Goal: Check status: Check status

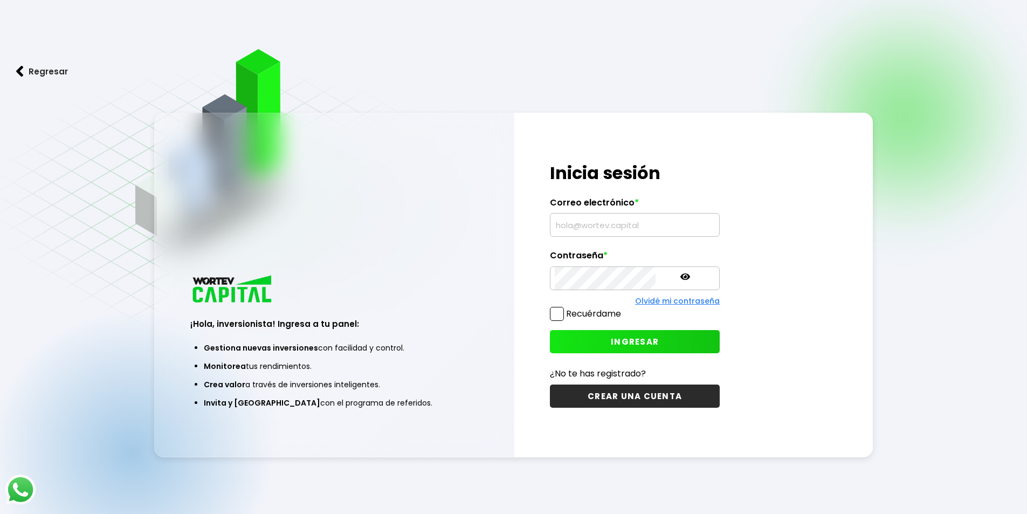
type input "[EMAIL_ADDRESS][DOMAIN_NAME]"
click at [611, 341] on span "INGRESAR" at bounding box center [635, 341] width 48 height 11
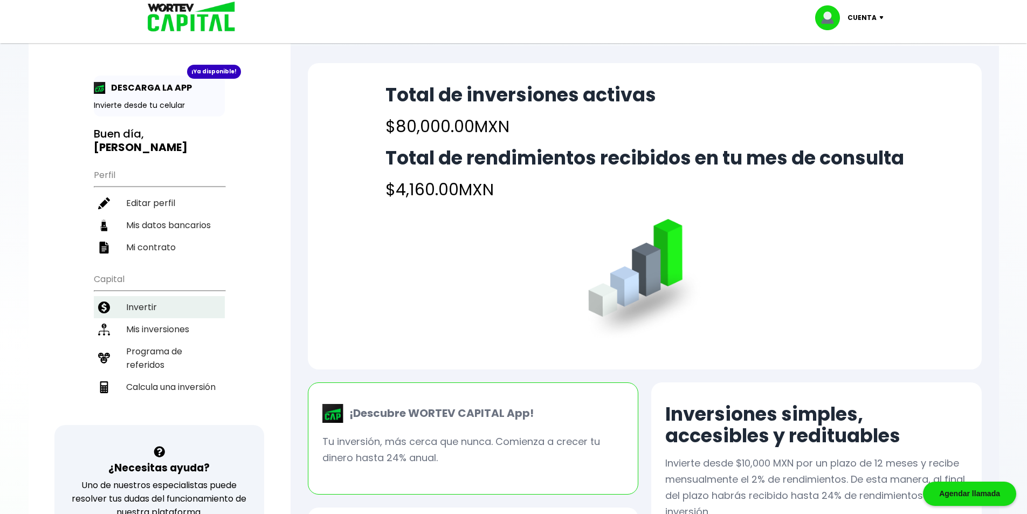
click at [155, 296] on li "Invertir" at bounding box center [159, 307] width 131 height 22
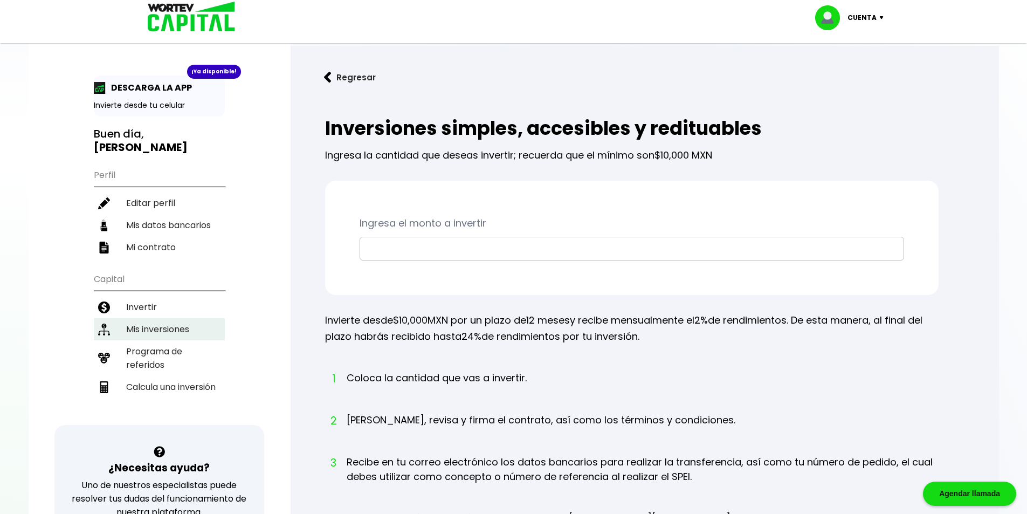
click at [159, 318] on li "Mis inversiones" at bounding box center [159, 329] width 131 height 22
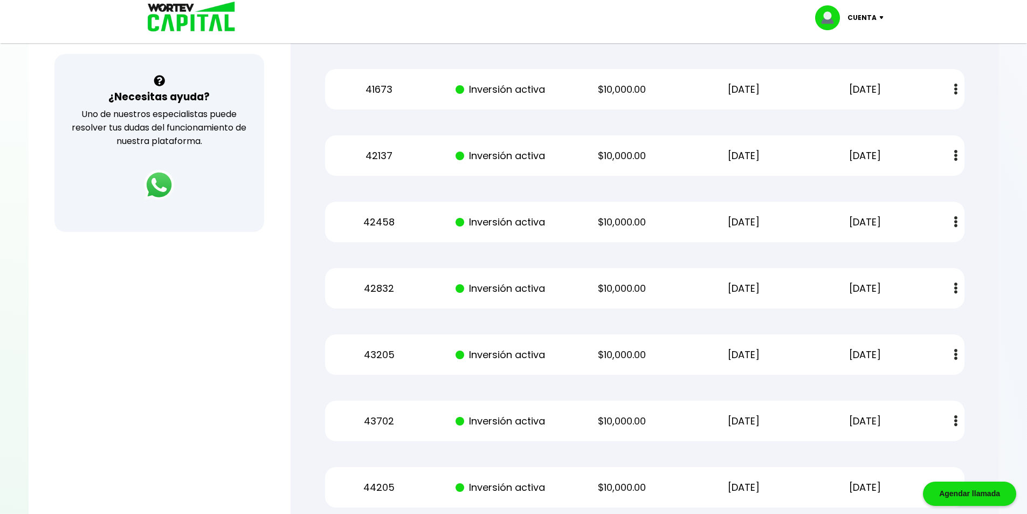
scroll to position [483, 0]
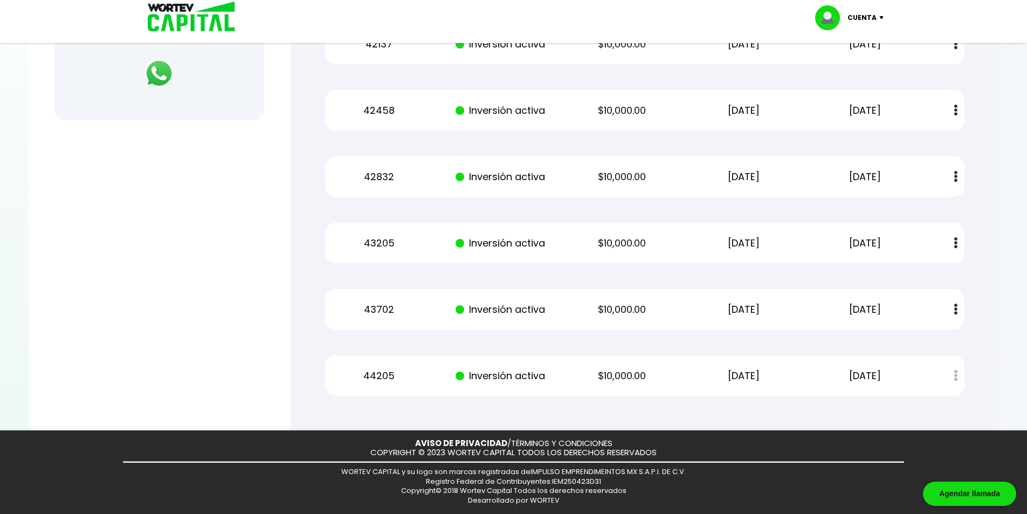
drag, startPoint x: 894, startPoint y: 375, endPoint x: 339, endPoint y: 359, distance: 555.6
click at [342, 360] on div "44205 Inversión activa $10,000.00 [DATE] [DATE] Estado de cuenta" at bounding box center [644, 375] width 639 height 40
click at [799, 395] on div "44205 Inversión activa $10,000.00 [DATE] [DATE] Estado de cuenta" at bounding box center [644, 375] width 639 height 40
drag, startPoint x: 840, startPoint y: 374, endPoint x: 361, endPoint y: 110, distance: 546.6
click at [356, 100] on div "Mis inversiones Como inversionista activo de WORTEV CAPITAL, apoyas el crecimie…" at bounding box center [645, 15] width 674 height 795
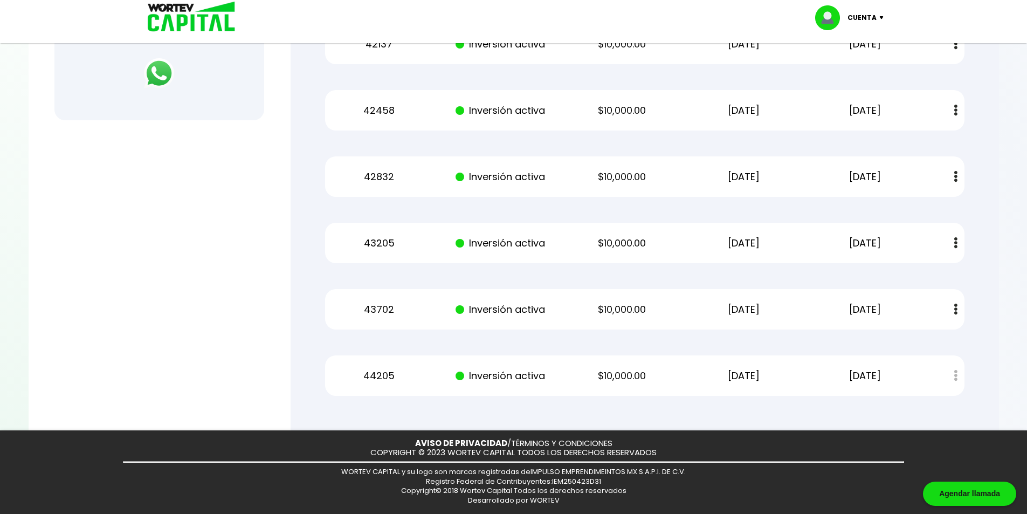
click at [1001, 266] on div at bounding box center [513, 257] width 1027 height 514
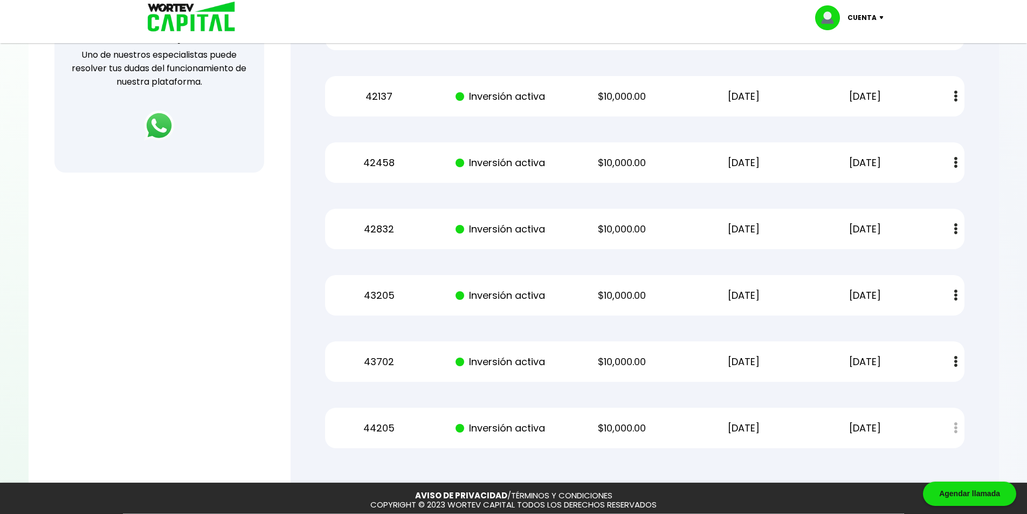
scroll to position [431, 0]
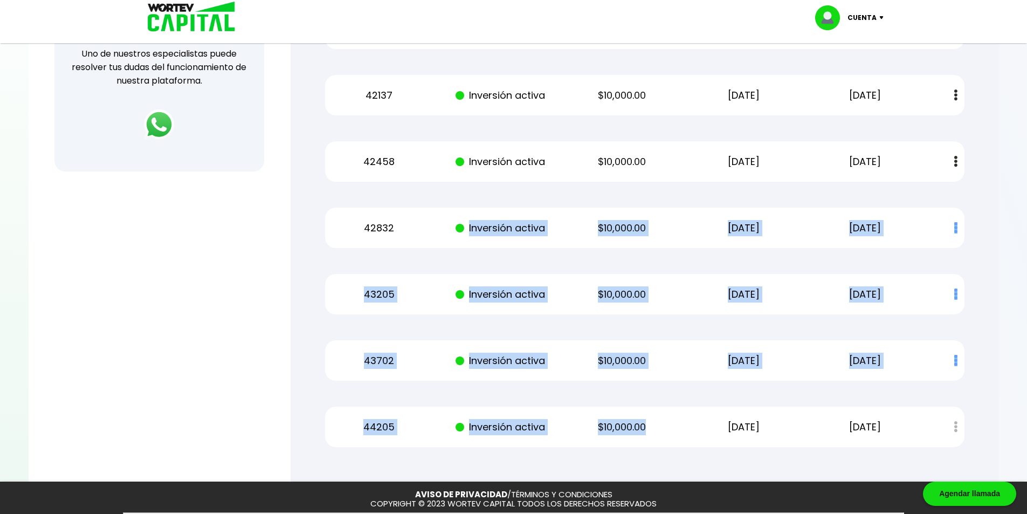
drag, startPoint x: 672, startPoint y: 425, endPoint x: 363, endPoint y: 159, distance: 408.7
click at [361, 157] on div "Mis inversiones Como inversionista activo de WORTEV CAPITAL, apoyas el crecimie…" at bounding box center [645, 66] width 674 height 795
click at [984, 253] on div "Regresar Mis inversiones Como inversionista activo de WORTEV CAPITAL, apoyas el…" at bounding box center [645, 47] width 708 height 867
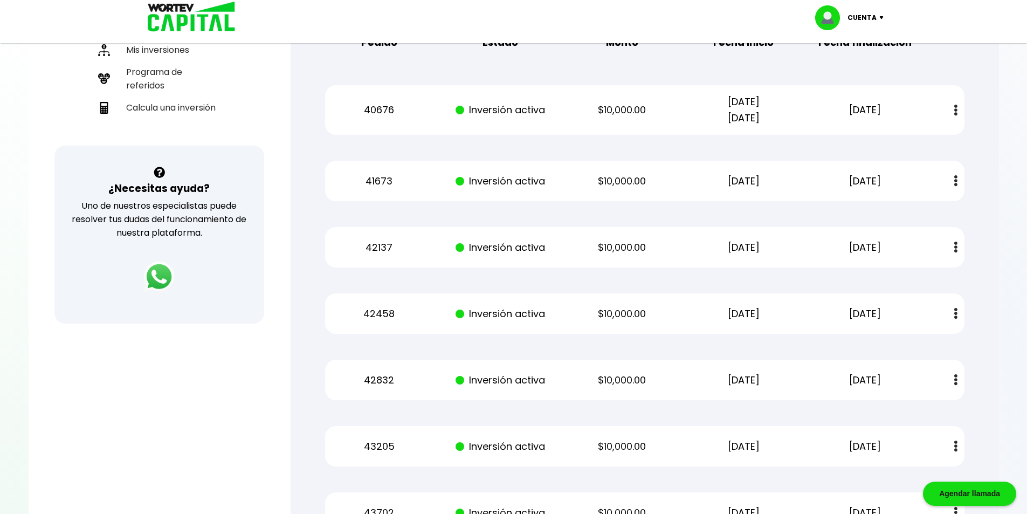
scroll to position [270, 0]
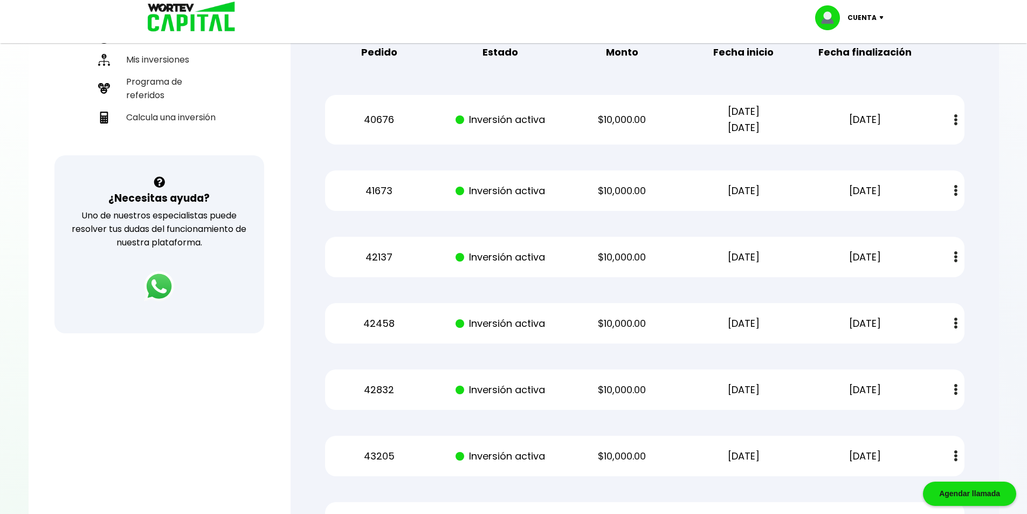
drag, startPoint x: 766, startPoint y: 130, endPoint x: 330, endPoint y: 109, distance: 436.2
click at [331, 109] on div "40676 Inversión activa $10,000.00 [DATE] [DATE] [DATE] Estado de cuenta" at bounding box center [644, 120] width 639 height 50
click at [792, 169] on div "Mis inversiones Como inversionista activo de WORTEV CAPITAL, apoyas el crecimie…" at bounding box center [645, 228] width 674 height 795
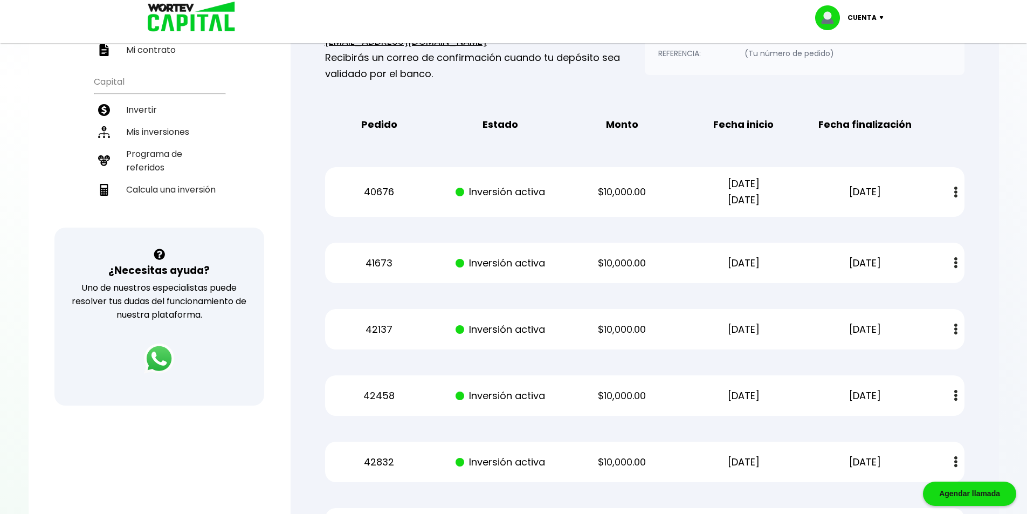
scroll to position [108, 0]
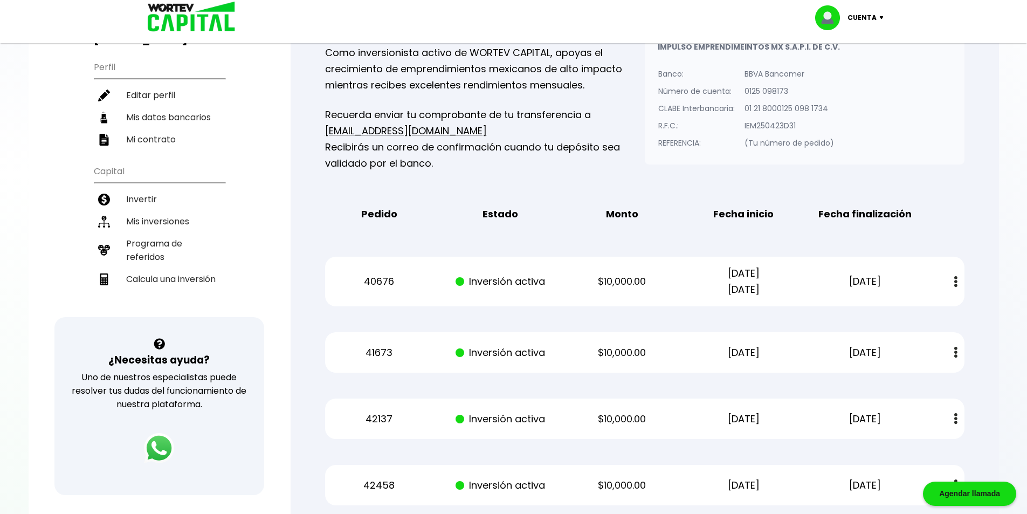
click at [866, 17] on p "Cuenta" at bounding box center [862, 18] width 29 height 16
click at [856, 65] on li "Cerrar sesión" at bounding box center [851, 72] width 86 height 22
